Goal: Check status

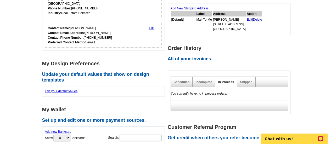
scroll to position [157, 0]
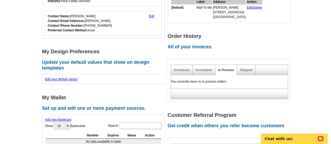
click at [248, 73] on div "Shipped" at bounding box center [246, 70] width 18 height 10
click at [248, 69] on link "Shipped" at bounding box center [246, 70] width 12 height 4
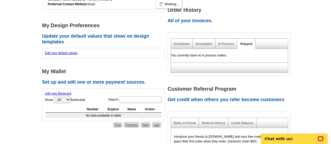
scroll to position [210, 0]
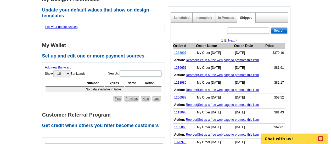
click at [178, 52] on link "1333997" at bounding box center [180, 53] width 12 height 4
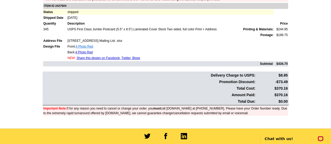
click at [83, 45] on link "4 Photo Red" at bounding box center [85, 47] width 18 height 4
click at [86, 51] on link "4 Photo Red" at bounding box center [84, 53] width 18 height 4
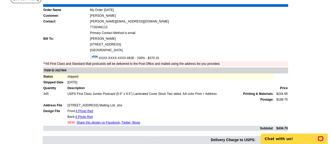
scroll to position [66, 0]
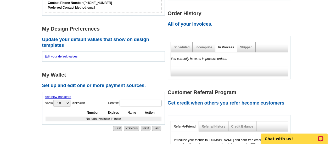
scroll to position [183, 0]
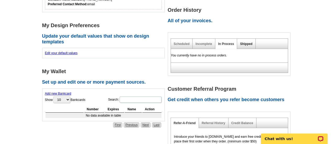
click at [247, 43] on link "Shipped" at bounding box center [246, 44] width 12 height 4
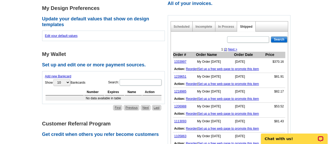
scroll to position [210, 0]
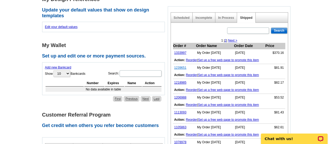
click at [178, 67] on link "1239651" at bounding box center [180, 68] width 12 height 4
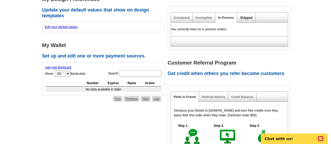
click at [245, 17] on link "Shipped" at bounding box center [246, 18] width 12 height 4
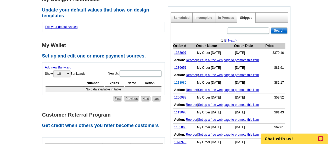
click at [177, 81] on link "1218985" at bounding box center [180, 83] width 12 height 4
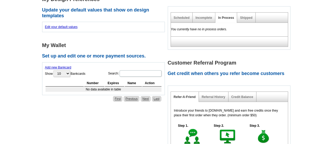
scroll to position [210, 0]
click at [248, 13] on div "Shipped" at bounding box center [246, 18] width 18 height 10
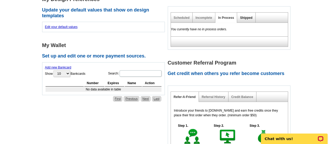
scroll to position [0, 0]
click at [245, 17] on link "Shipped" at bounding box center [246, 18] width 12 height 4
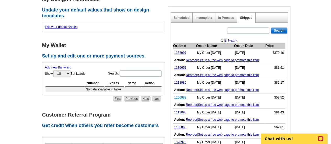
click at [182, 97] on link "1206988" at bounding box center [180, 98] width 12 height 4
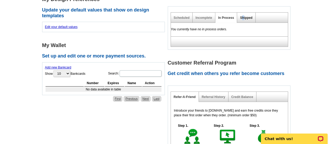
click at [243, 19] on link "Shipped" at bounding box center [246, 18] width 12 height 4
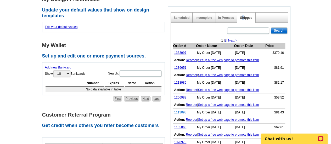
click at [181, 112] on link "1113093" at bounding box center [180, 113] width 12 height 4
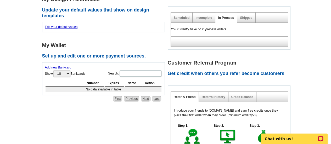
click at [248, 15] on div "Shipped" at bounding box center [246, 18] width 18 height 10
click at [246, 18] on link "Shipped" at bounding box center [246, 18] width 12 height 4
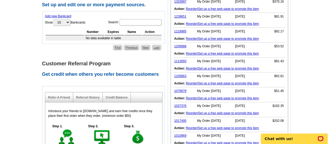
scroll to position [262, 0]
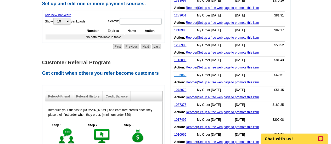
click at [180, 73] on link "1105863" at bounding box center [180, 75] width 12 height 4
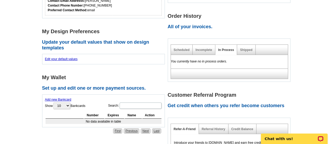
scroll to position [183, 0]
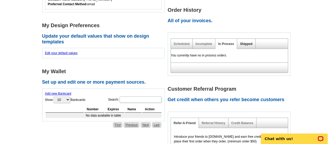
click at [244, 45] on div "Shipped" at bounding box center [246, 44] width 18 height 10
click at [246, 43] on link "Shipped" at bounding box center [246, 44] width 12 height 4
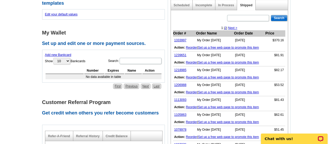
scroll to position [236, 0]
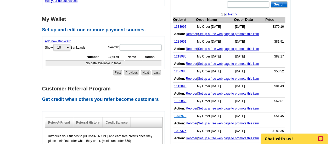
click at [181, 115] on link "1078978" at bounding box center [180, 116] width 12 height 4
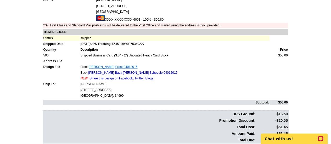
click at [114, 65] on link "[PERSON_NAME] Front 04012015" at bounding box center [113, 67] width 49 height 4
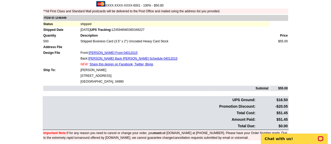
scroll to position [105, 0]
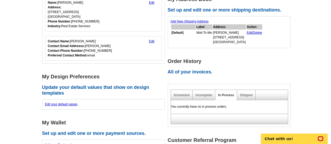
scroll to position [131, 0]
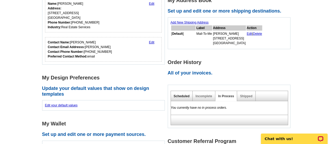
click at [176, 95] on link "Scheduled" at bounding box center [182, 97] width 16 height 4
click at [206, 93] on div "Incomplete" at bounding box center [204, 96] width 23 height 10
click at [205, 95] on link "Incomplete" at bounding box center [204, 97] width 17 height 4
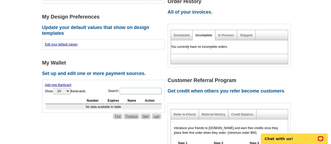
scroll to position [183, 0]
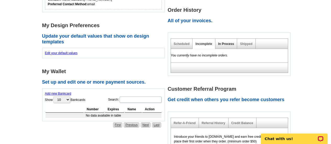
click at [220, 43] on link "In Process" at bounding box center [227, 44] width 16 height 4
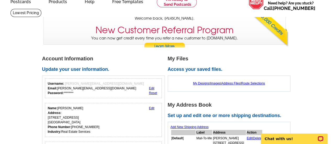
scroll to position [0, 0]
